Goal: Find contact information: Find contact information

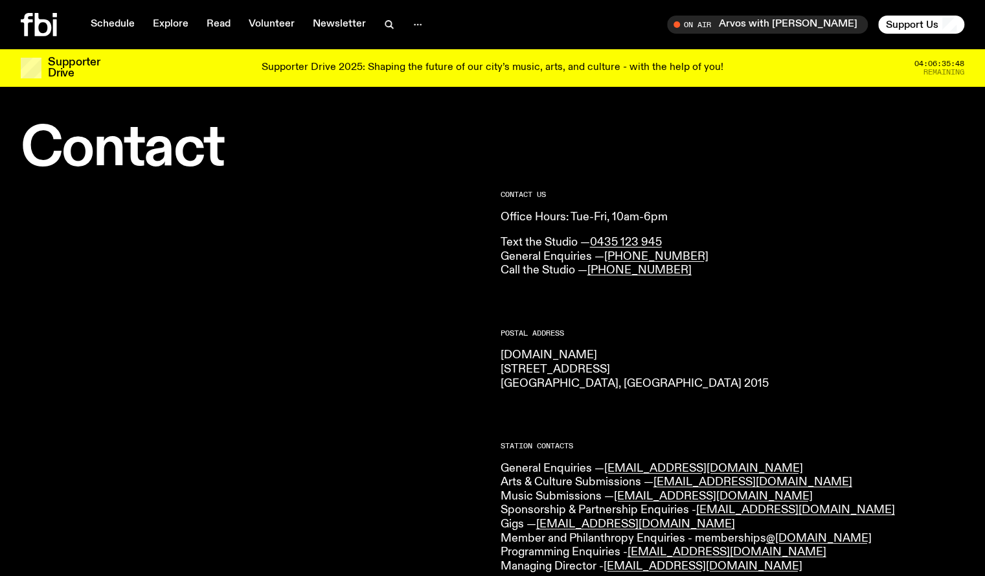
click at [36, 17] on icon at bounding box center [39, 24] width 36 height 23
click at [839, 555] on p "General Enquiries — [EMAIL_ADDRESS][DOMAIN_NAME] Arts & Culture Submissions — […" at bounding box center [733, 518] width 464 height 112
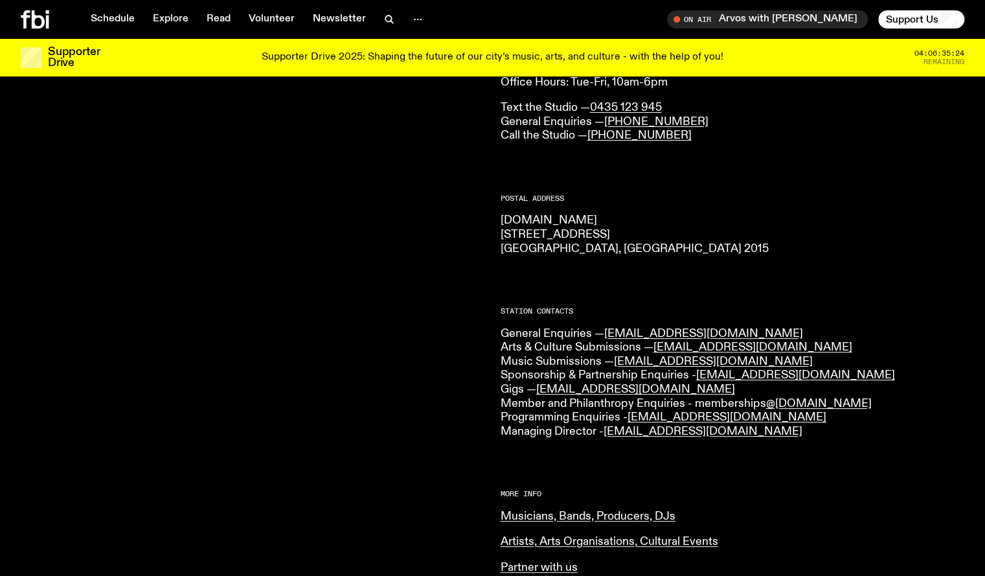
scroll to position [62, 0]
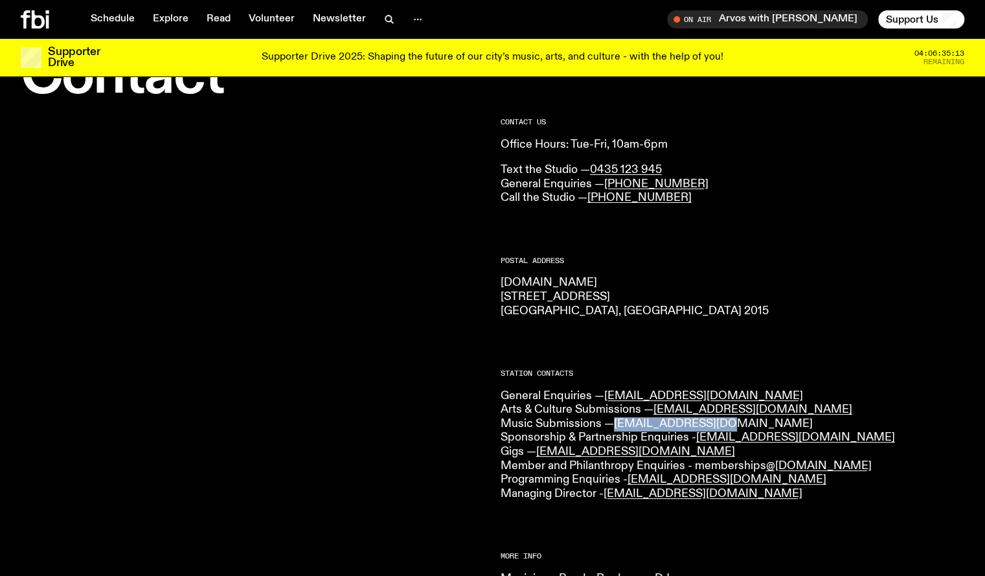
drag, startPoint x: 738, startPoint y: 422, endPoint x: 619, endPoint y: 424, distance: 118.5
click at [619, 424] on p "General Enquiries — [EMAIL_ADDRESS][DOMAIN_NAME] Arts & Culture Submissions — […" at bounding box center [733, 445] width 464 height 112
copy link "[EMAIL_ADDRESS][DOMAIN_NAME]"
drag, startPoint x: 673, startPoint y: 163, endPoint x: 592, endPoint y: 171, distance: 82.0
click at [592, 171] on p "Text the Studio — 0435 123 945 General Enquiries — [PHONE_NUMBER] Call the Stud…" at bounding box center [733, 184] width 464 height 42
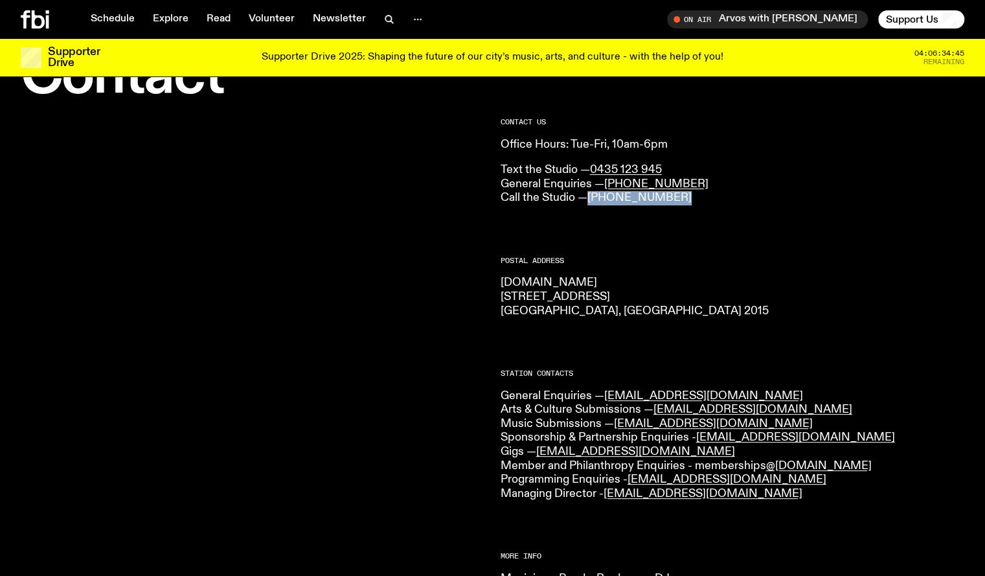
drag, startPoint x: 682, startPoint y: 198, endPoint x: 591, endPoint y: 199, distance: 90.7
click at [591, 199] on p "Text the Studio — 0435 123 945 General Enquiries — [PHONE_NUMBER] Call the Stud…" at bounding box center [733, 184] width 464 height 42
copy link "[PHONE_NUMBER]"
click at [41, 19] on icon at bounding box center [35, 19] width 28 height 18
